Goal: Understand process/instructions: Learn how to perform a task or action

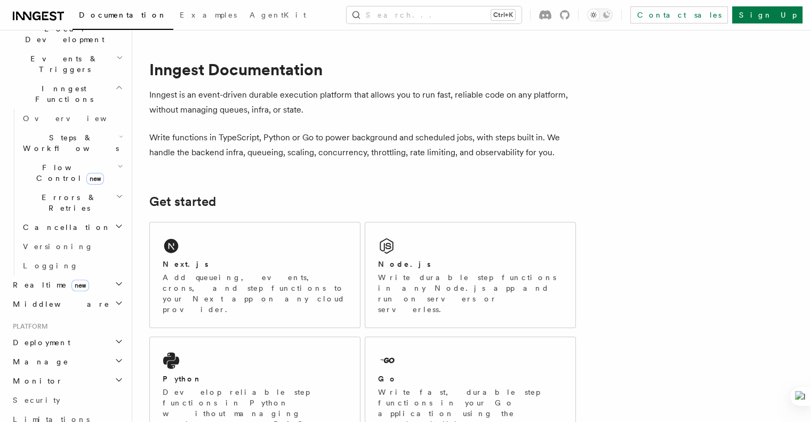
scroll to position [266, 0]
click at [93, 328] on h2 "Deployment" at bounding box center [67, 337] width 117 height 19
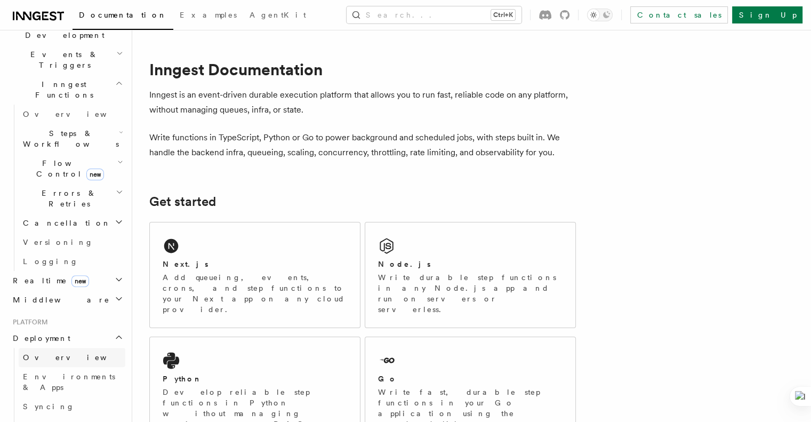
click at [80, 347] on link "Overview" at bounding box center [72, 356] width 107 height 19
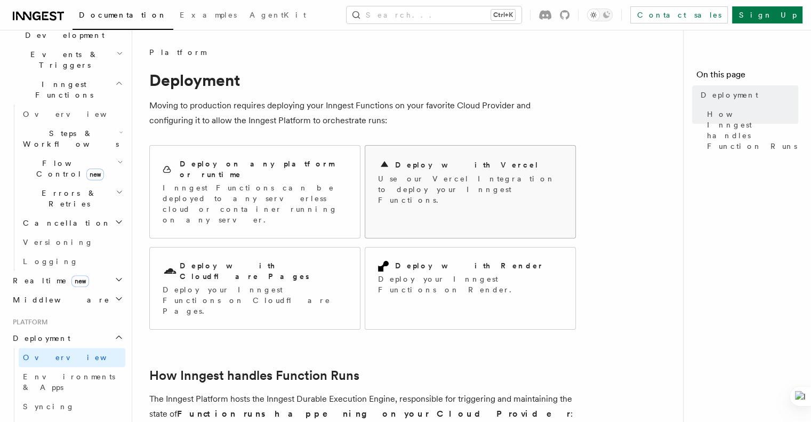
click at [552, 161] on div "Deploy with Vercel" at bounding box center [470, 164] width 184 height 13
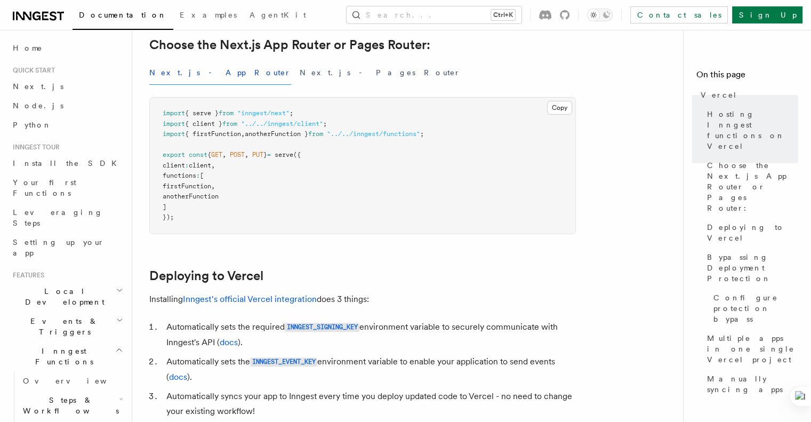
scroll to position [320, 0]
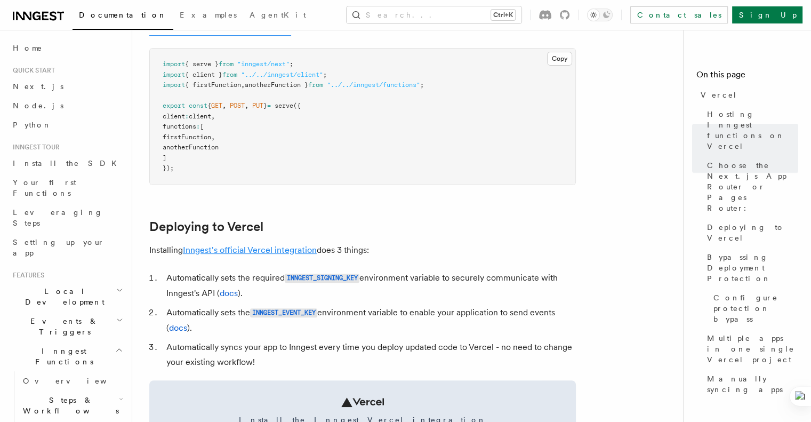
click at [266, 252] on link "Inngest's official Vercel integration" at bounding box center [250, 250] width 134 height 10
